Goal: Book appointment/travel/reservation

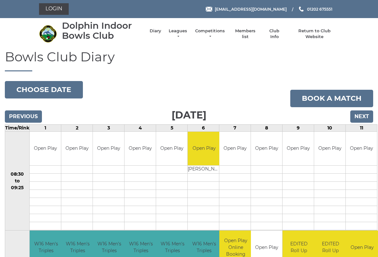
scroll to position [2, 0]
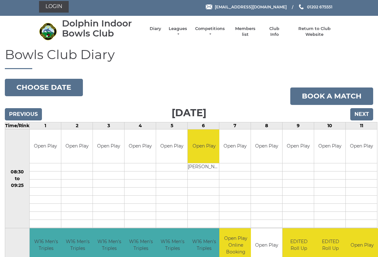
click at [367, 114] on input "Next" at bounding box center [361, 114] width 23 height 12
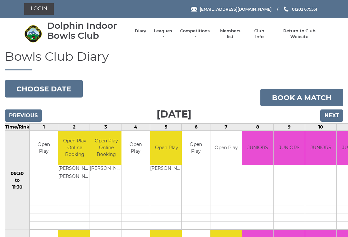
click at [337, 117] on input "Next" at bounding box center [332, 115] width 23 height 12
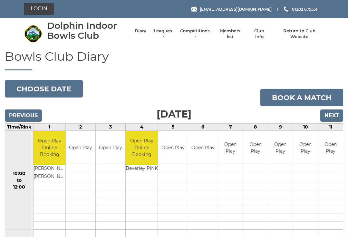
click at [336, 117] on input "Next" at bounding box center [332, 115] width 23 height 12
